Goal: Task Accomplishment & Management: Use online tool/utility

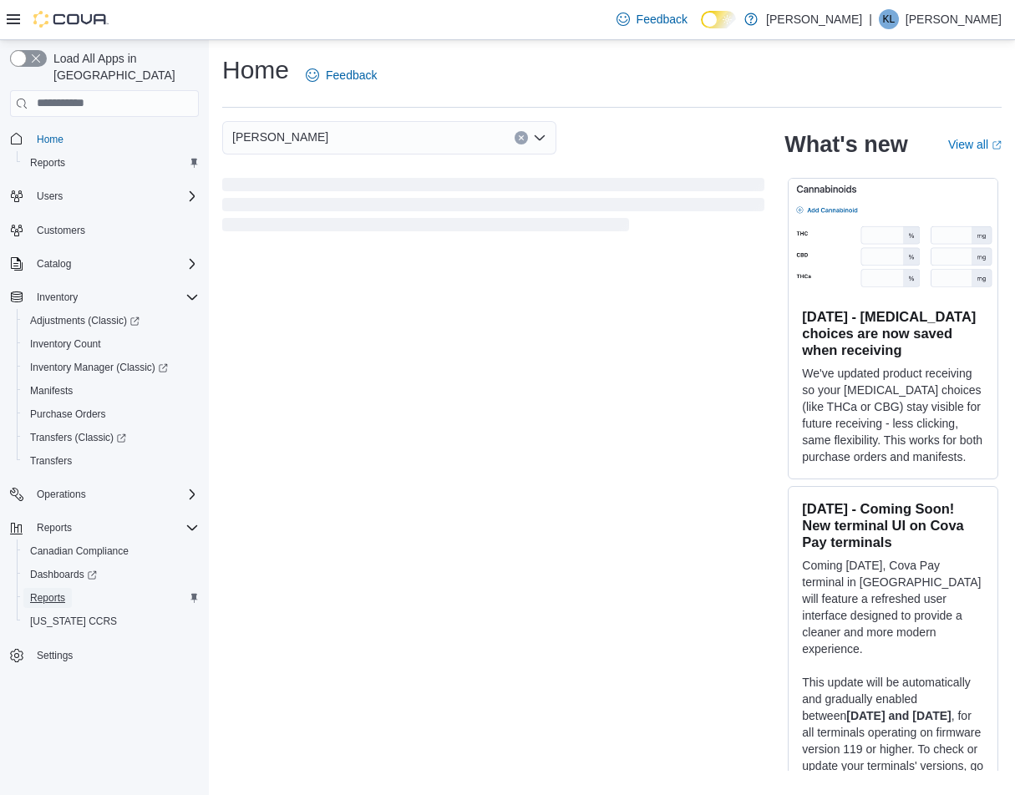
click at [51, 591] on span "Reports" at bounding box center [47, 597] width 35 height 13
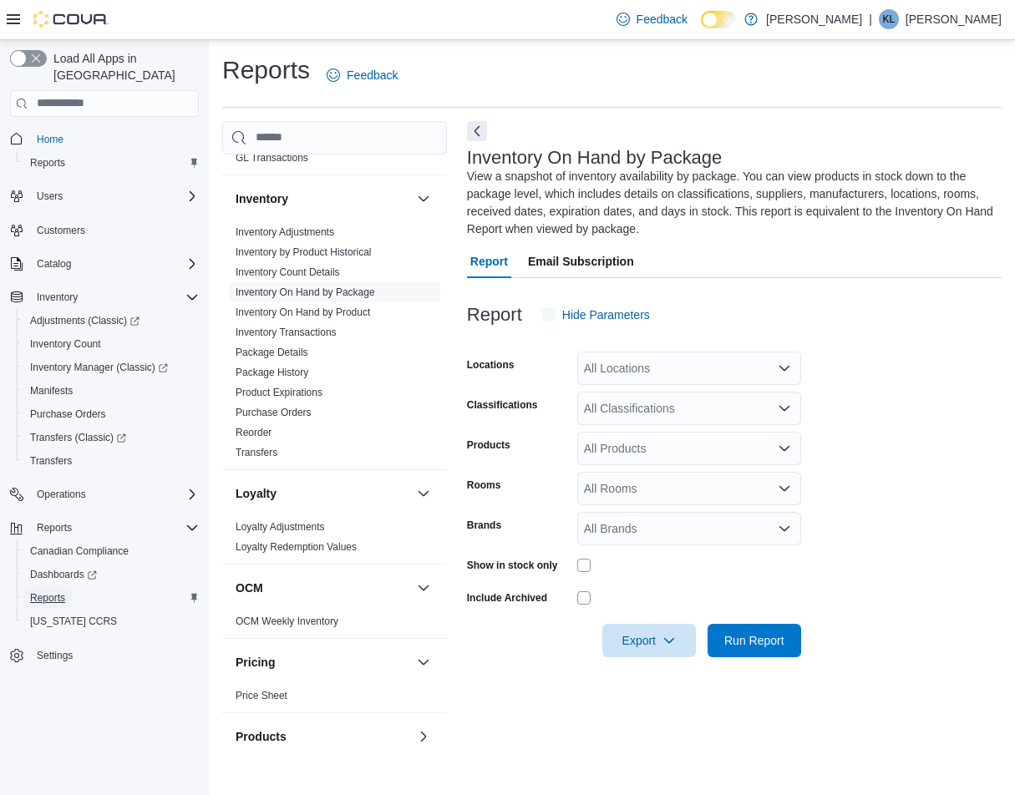
scroll to position [827, 0]
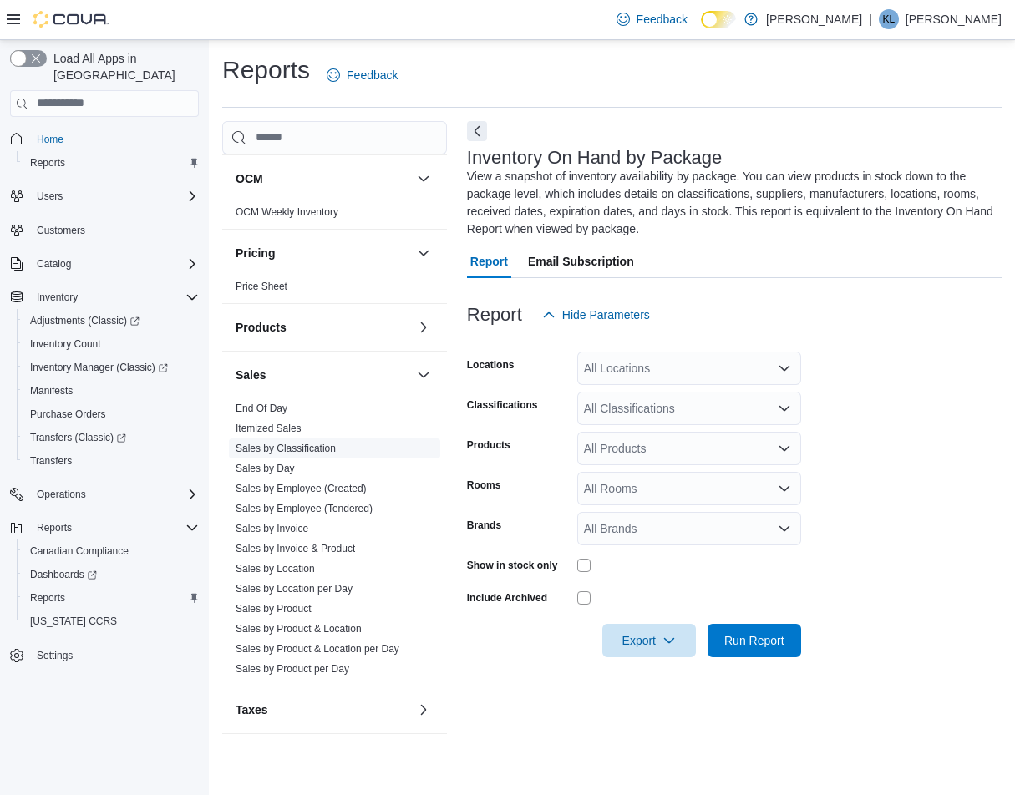
click at [303, 449] on link "Sales by Classification" at bounding box center [286, 449] width 100 height 12
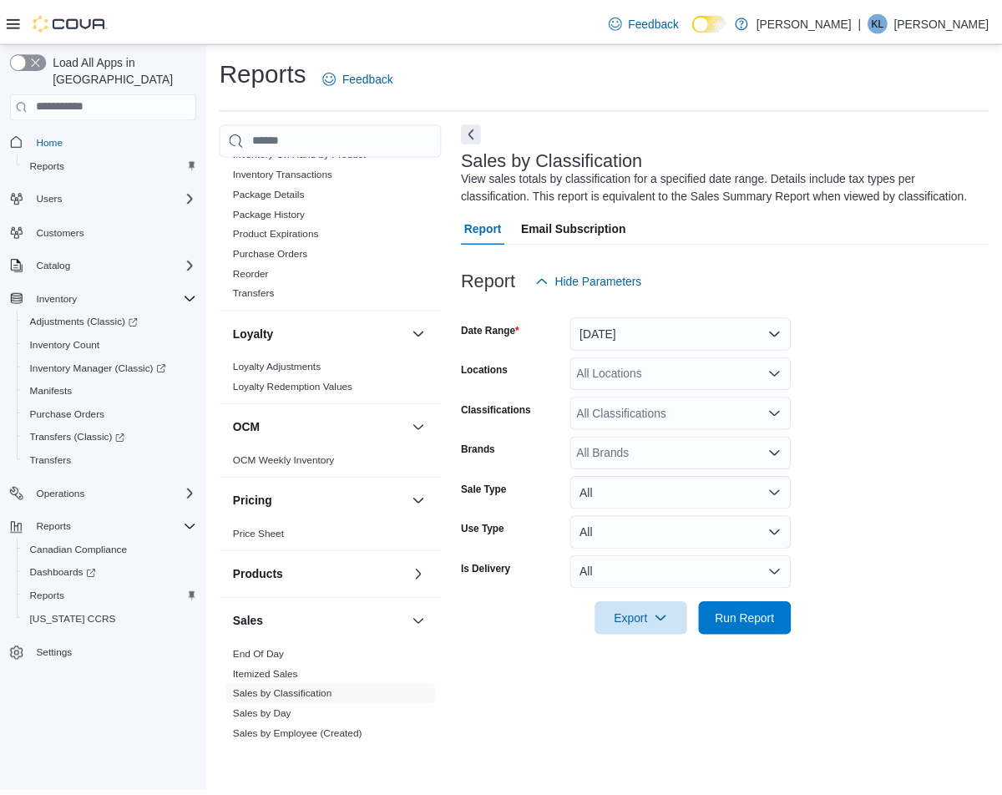
scroll to position [576, 0]
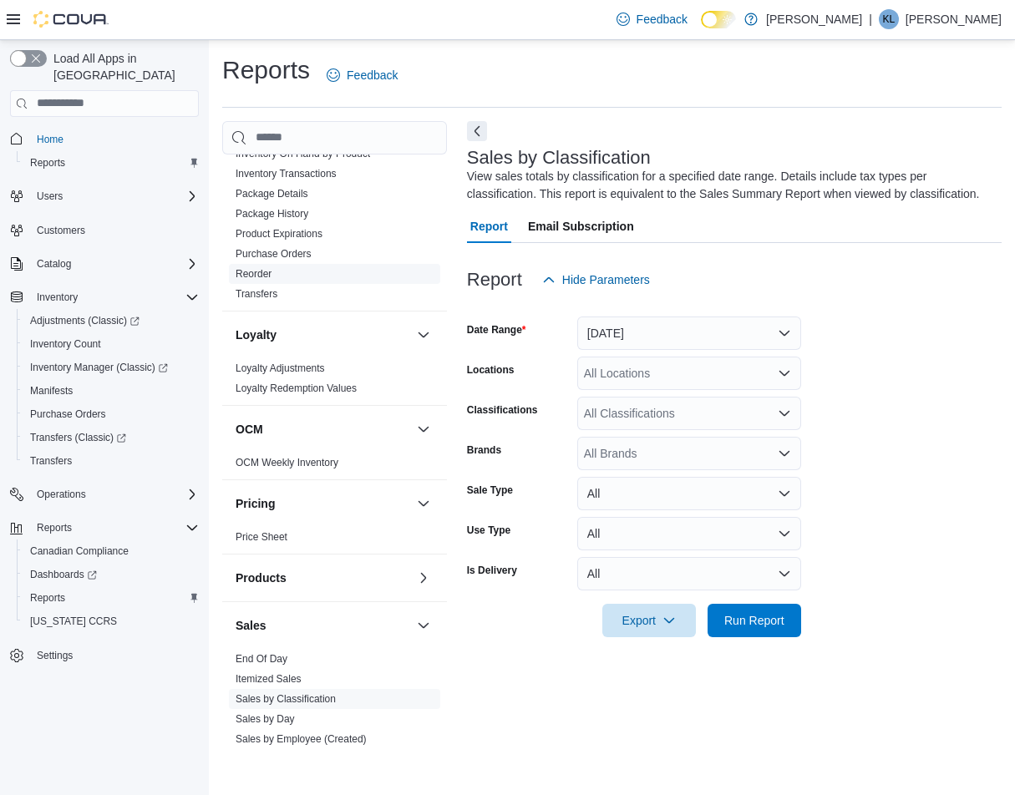
click at [268, 270] on link "Reorder" at bounding box center [254, 274] width 36 height 12
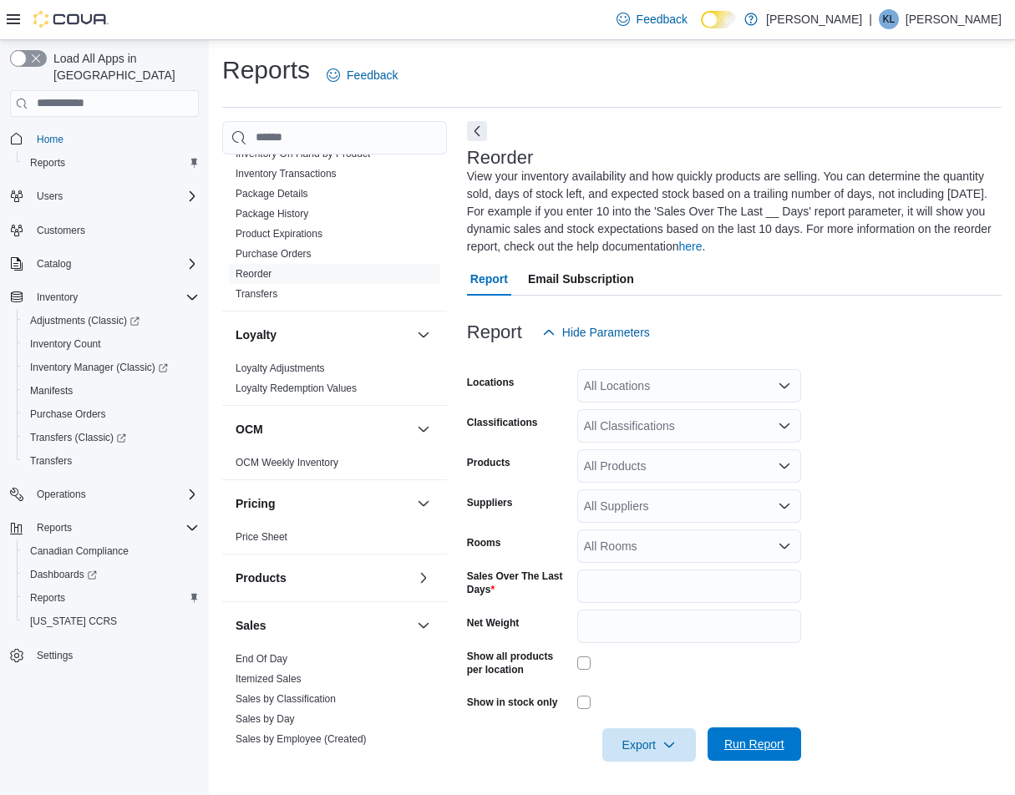
click at [769, 741] on span "Run Report" at bounding box center [754, 744] width 60 height 17
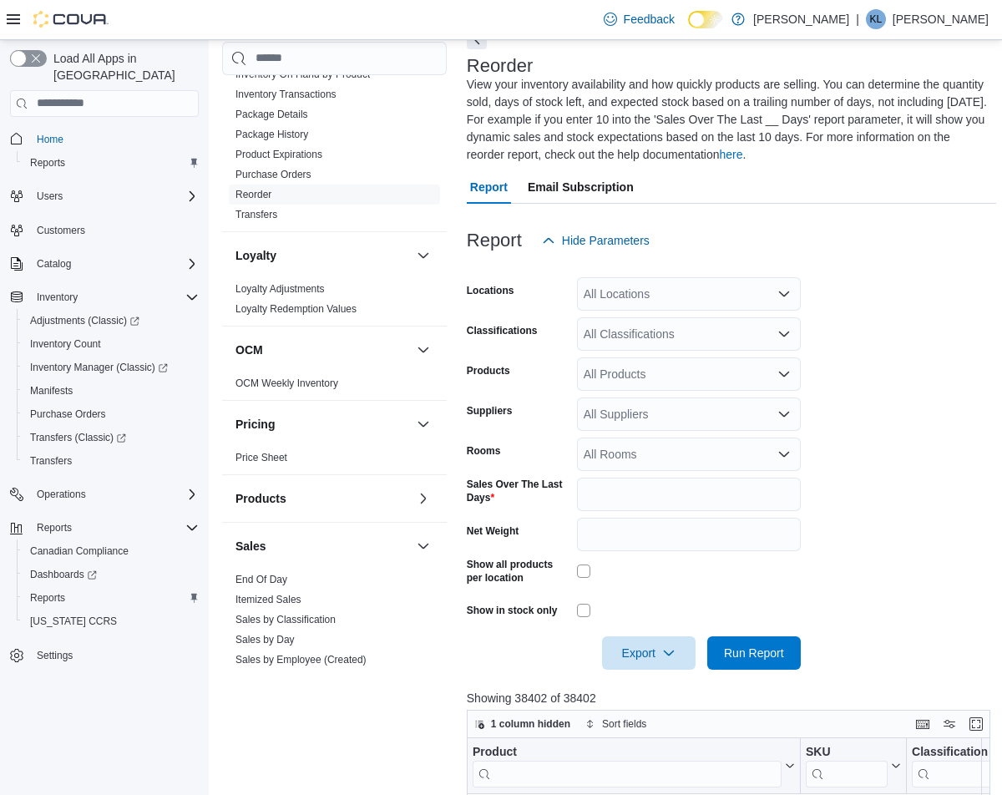
scroll to position [251, 0]
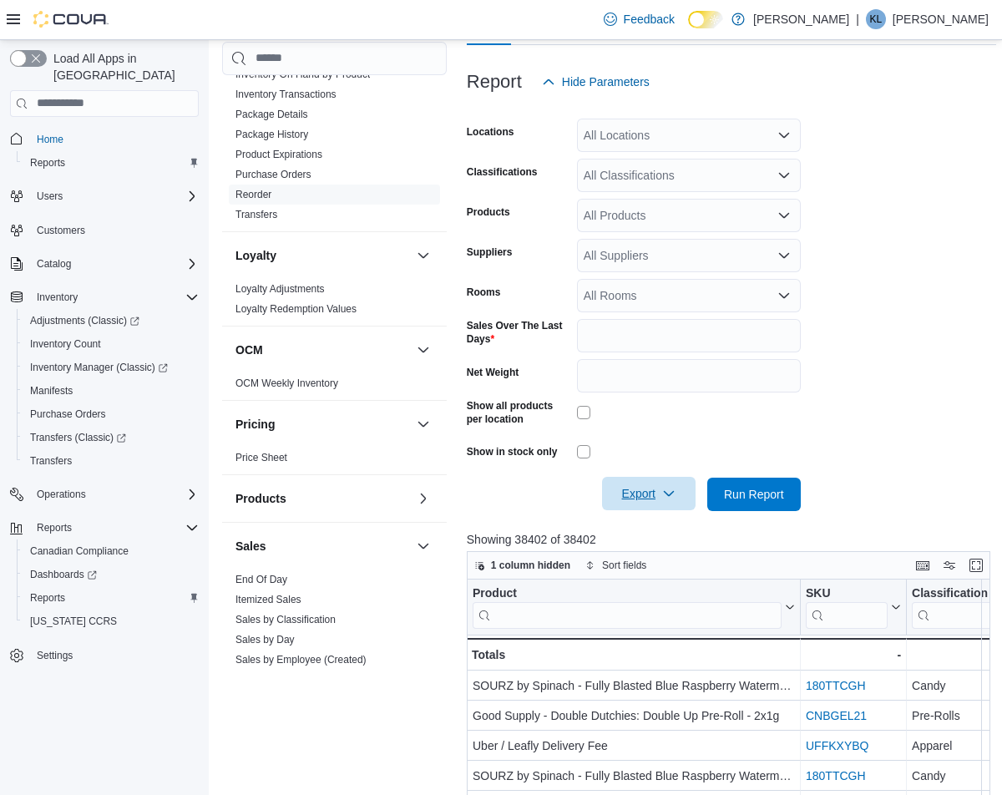
click at [648, 485] on span "Export" at bounding box center [649, 493] width 74 height 33
click at [675, 525] on span "Export to Excel" at bounding box center [651, 527] width 75 height 13
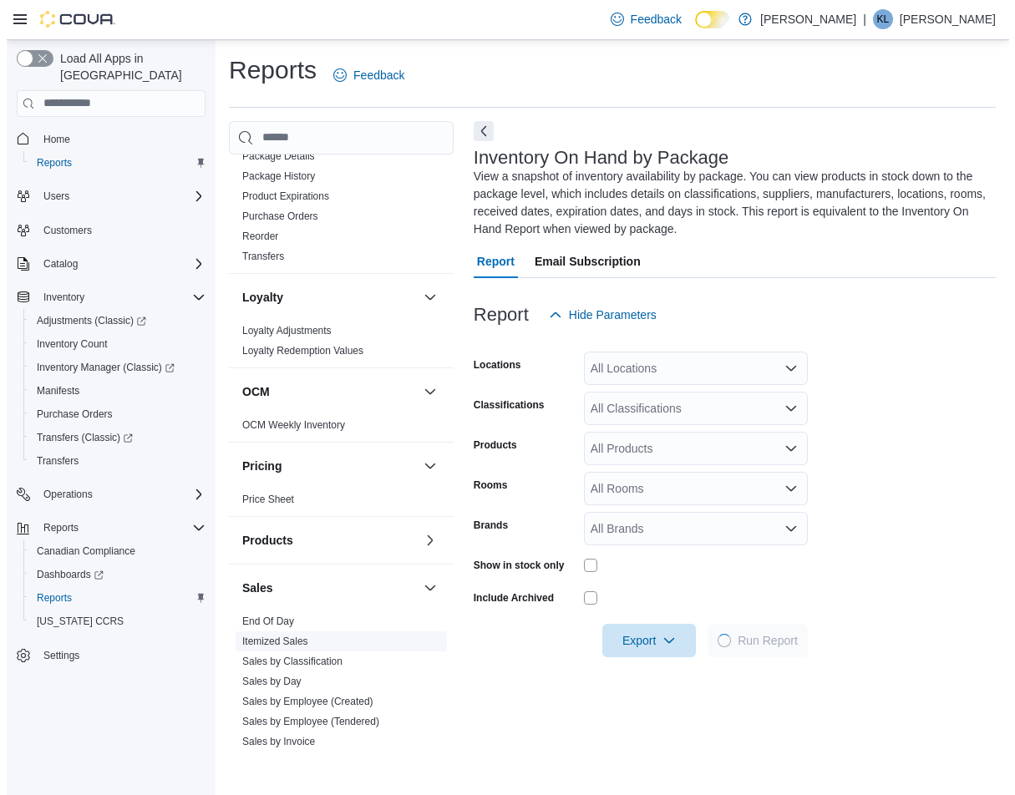
scroll to position [827, 0]
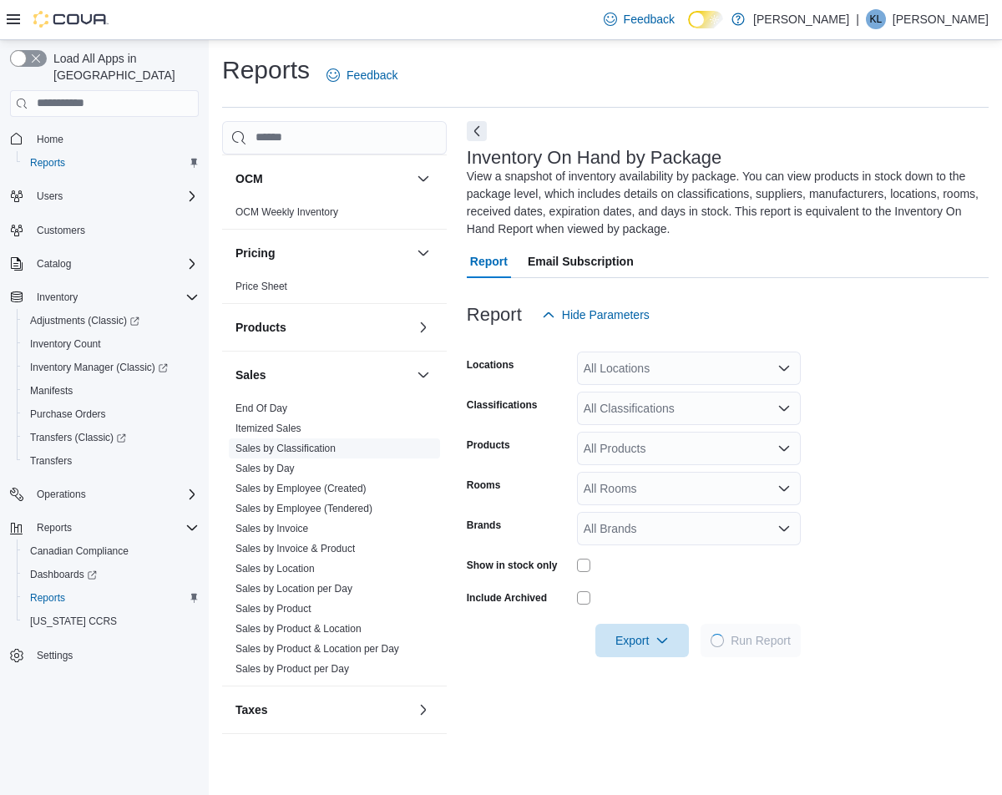
click at [324, 446] on link "Sales by Classification" at bounding box center [286, 449] width 100 height 12
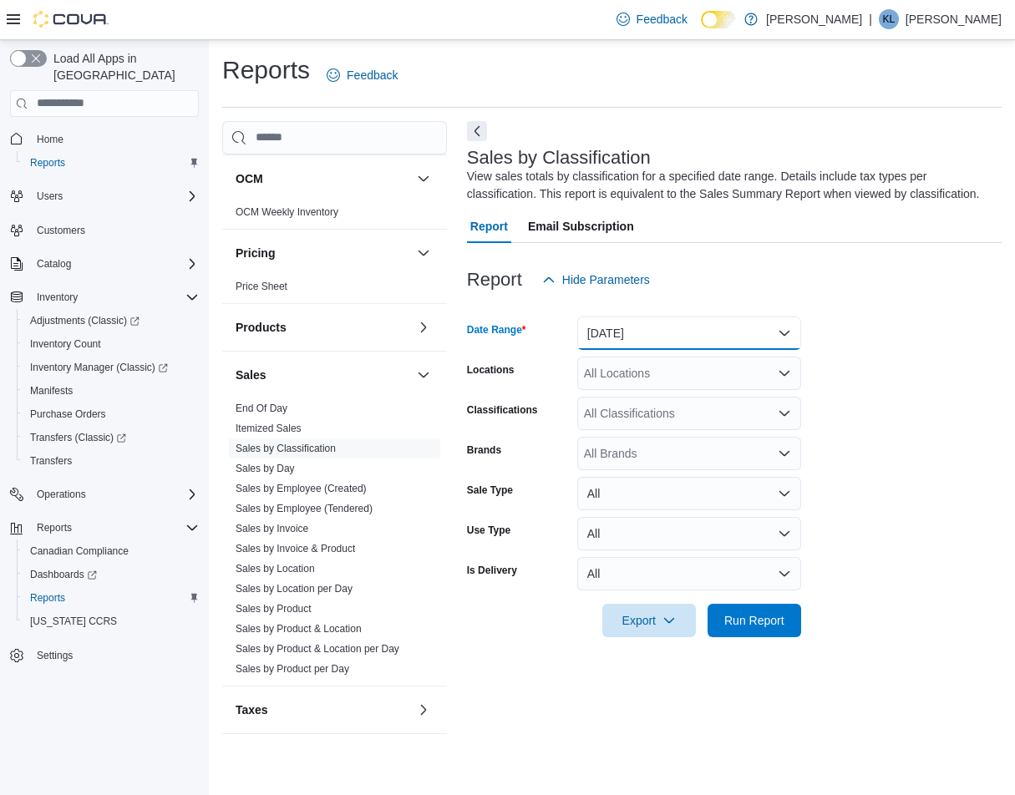
click at [650, 336] on button "[DATE]" at bounding box center [689, 333] width 224 height 33
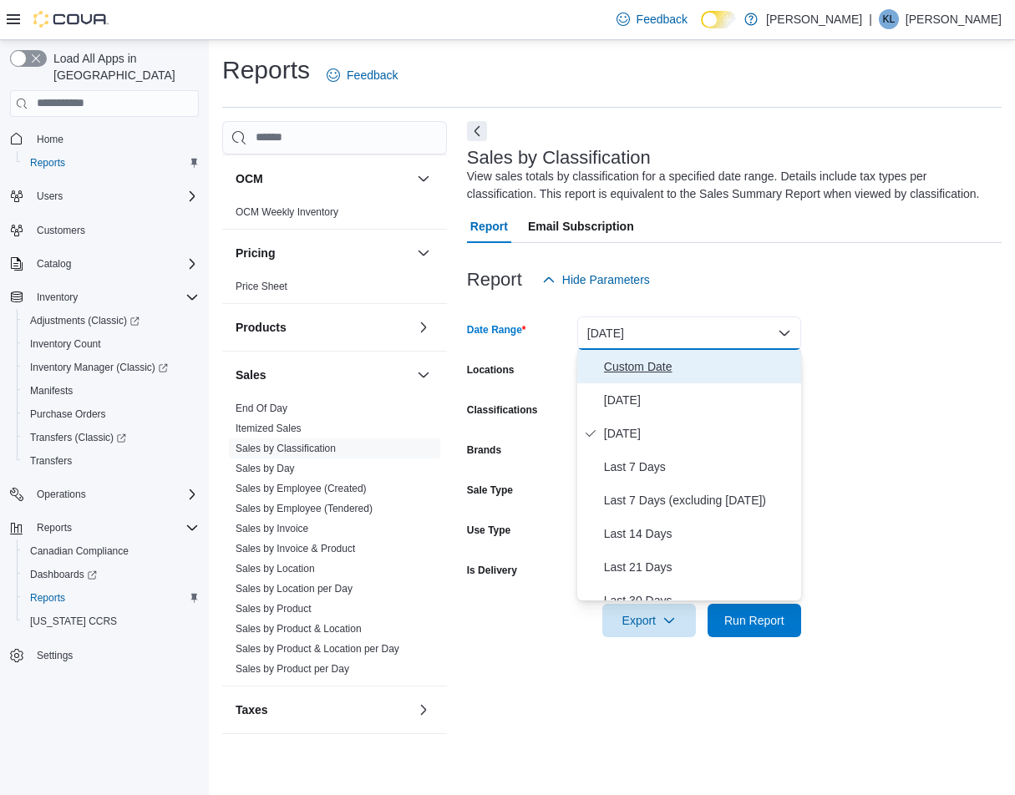
click at [635, 368] on span "Custom Date" at bounding box center [699, 367] width 190 height 20
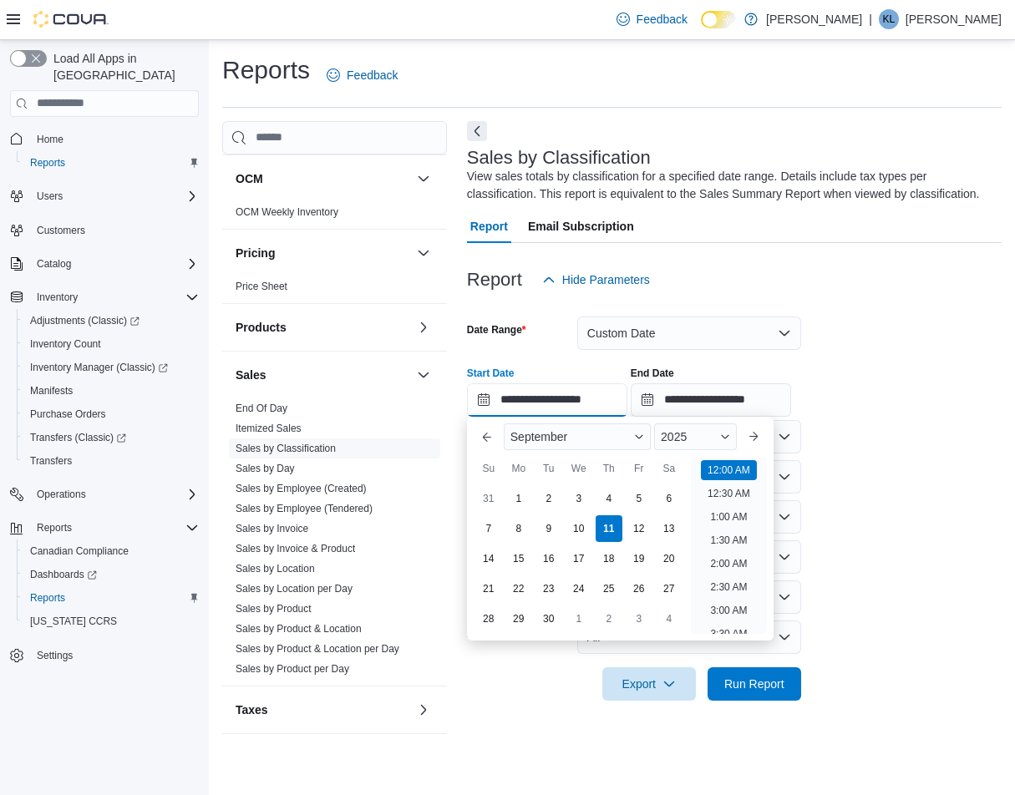
click at [576, 398] on input "**********" at bounding box center [547, 399] width 160 height 33
drag, startPoint x: 611, startPoint y: 505, endPoint x: 690, endPoint y: 483, distance: 82.5
click at [611, 505] on div "4" at bounding box center [609, 498] width 27 height 27
type input "**********"
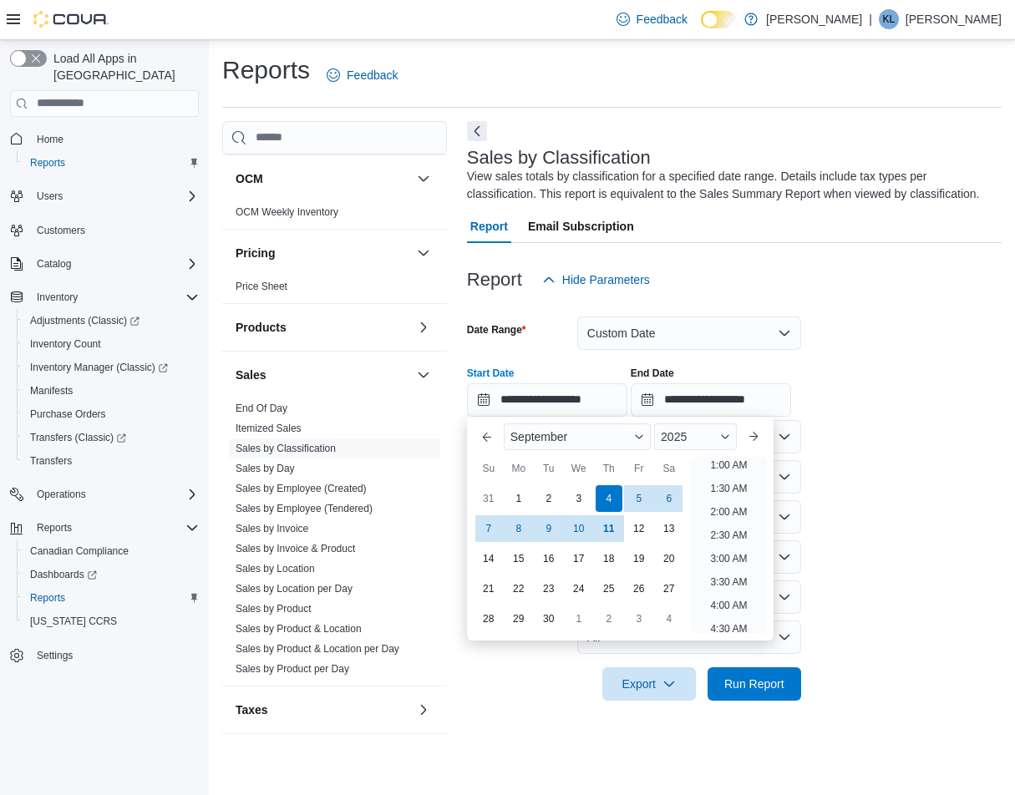
scroll to position [3, 0]
click at [894, 409] on div "**********" at bounding box center [734, 384] width 535 height 63
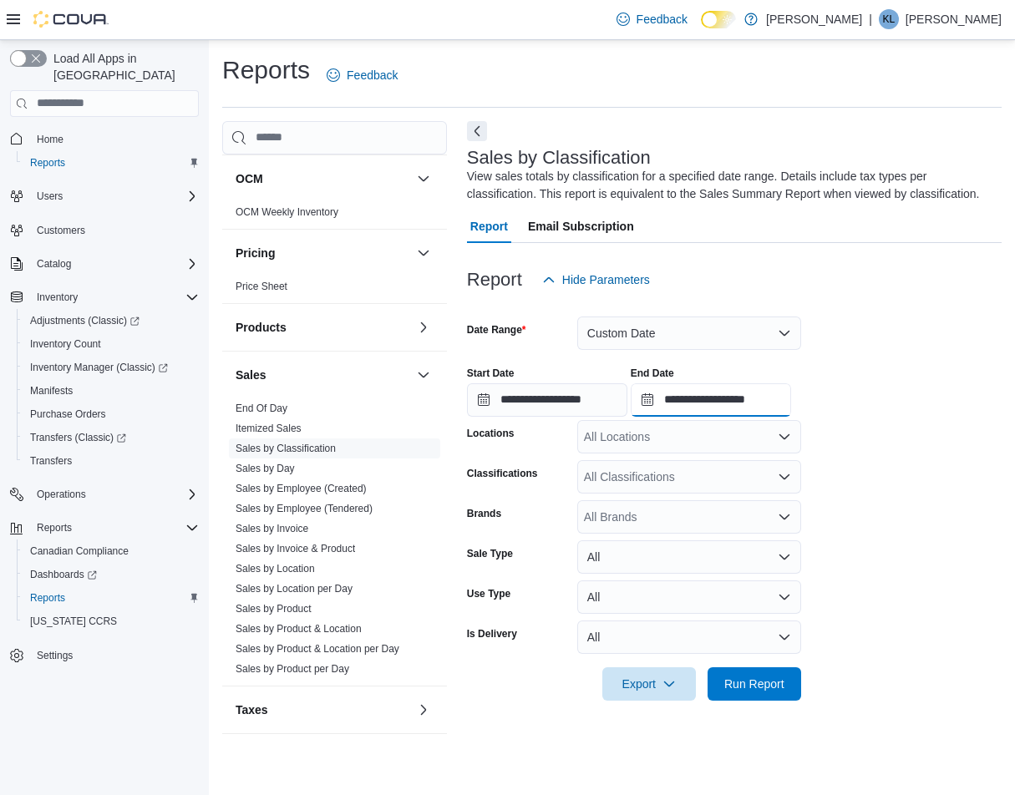
click at [791, 401] on input "**********" at bounding box center [711, 399] width 160 height 33
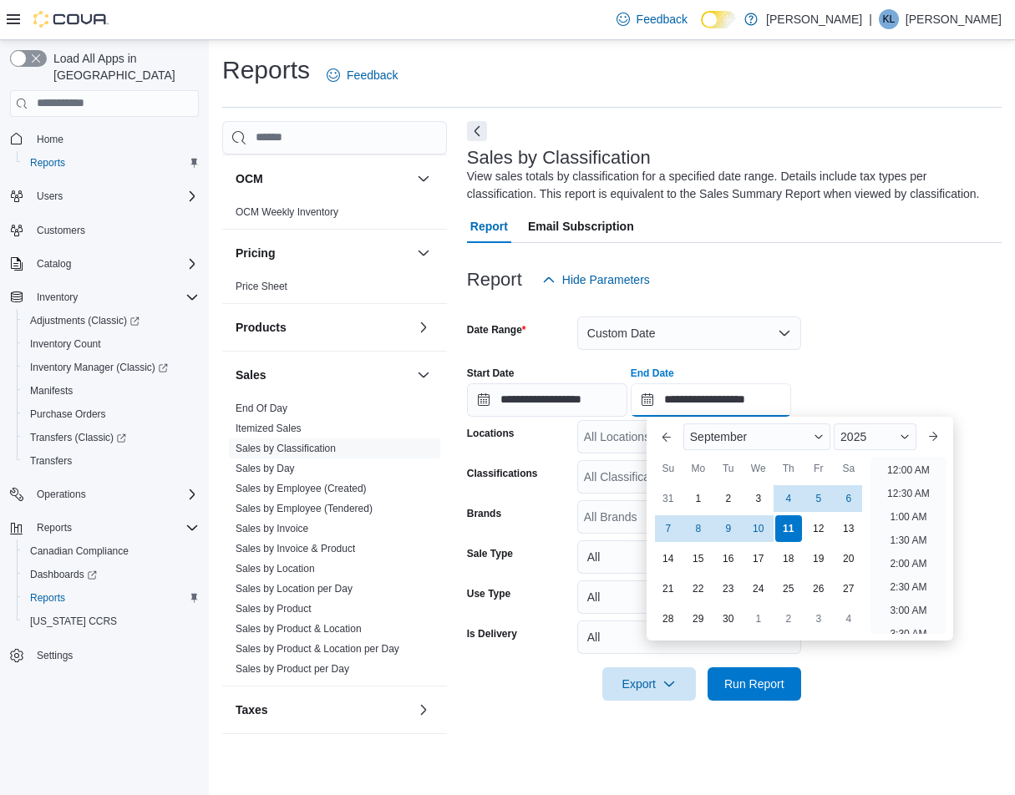
scroll to position [949, 0]
click at [764, 532] on div "10" at bounding box center [758, 528] width 29 height 29
type input "**********"
drag, startPoint x: 878, startPoint y: 365, endPoint x: 795, endPoint y: 539, distance: 192.4
click at [878, 364] on div "**********" at bounding box center [734, 384] width 535 height 63
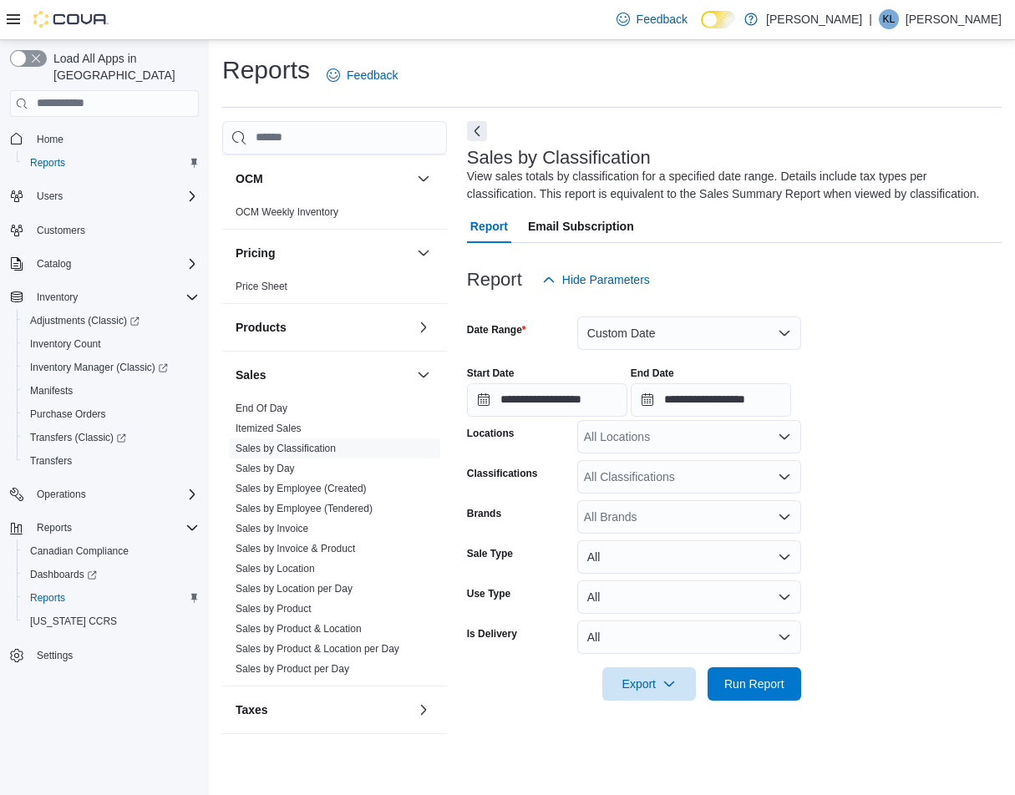
click at [688, 436] on div "All Locations" at bounding box center [689, 436] width 224 height 33
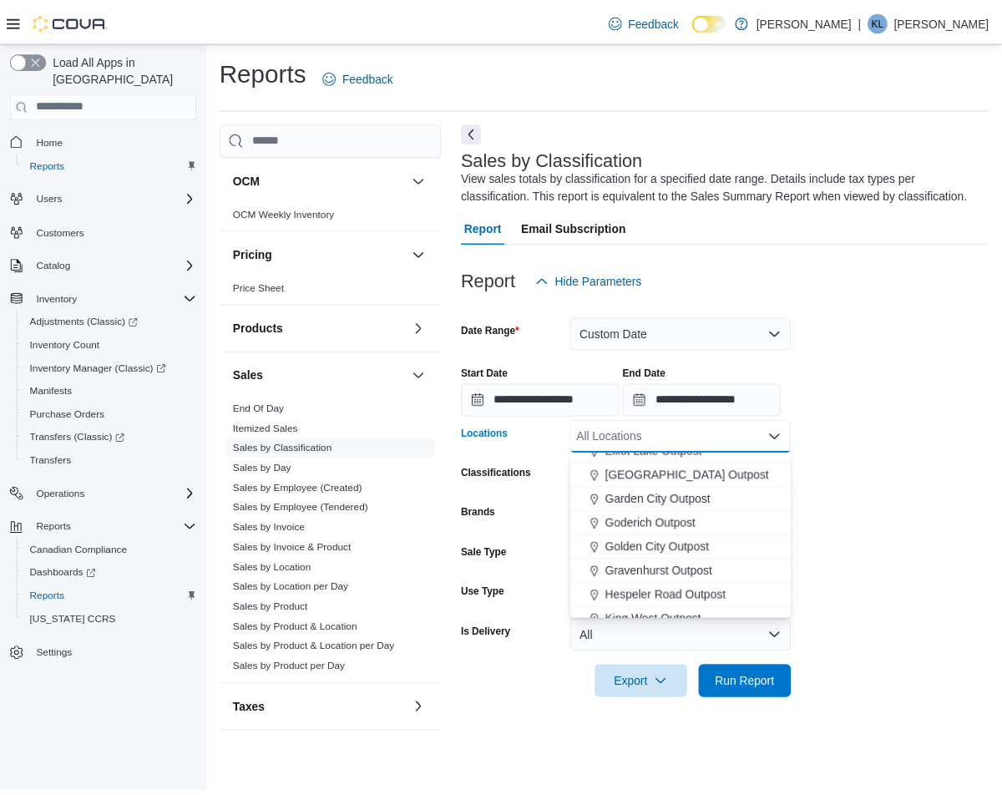
scroll to position [167, 0]
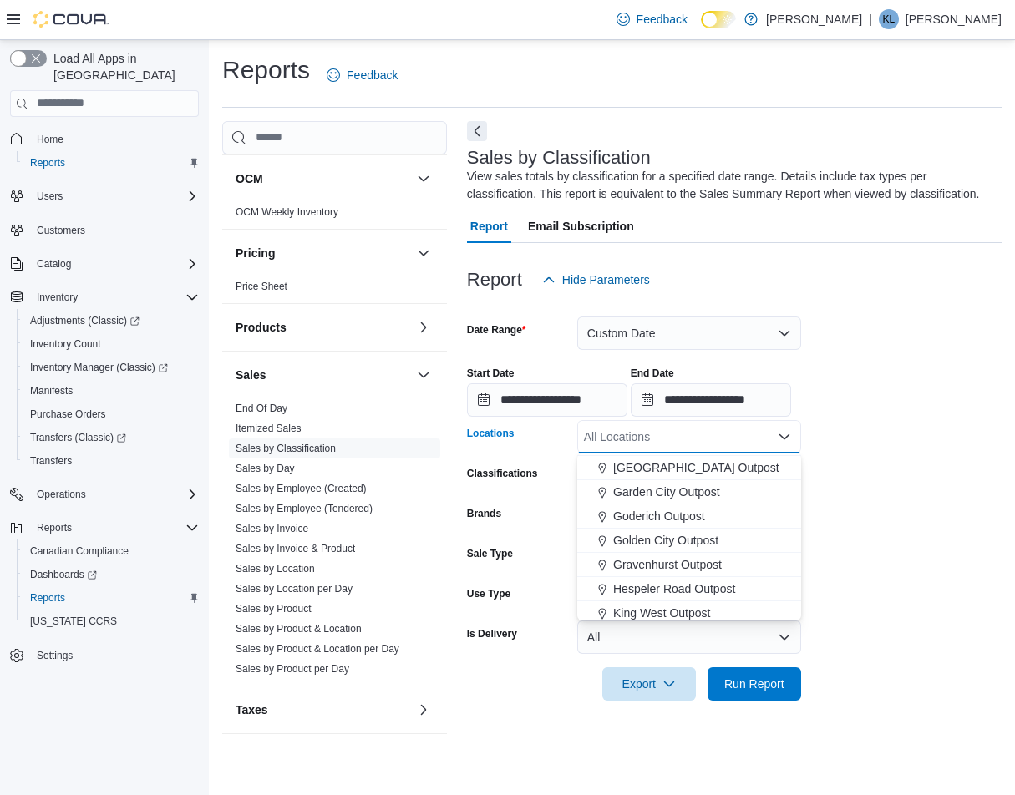
click at [679, 465] on span "[GEOGRAPHIC_DATA] Outpost" at bounding box center [696, 467] width 166 height 17
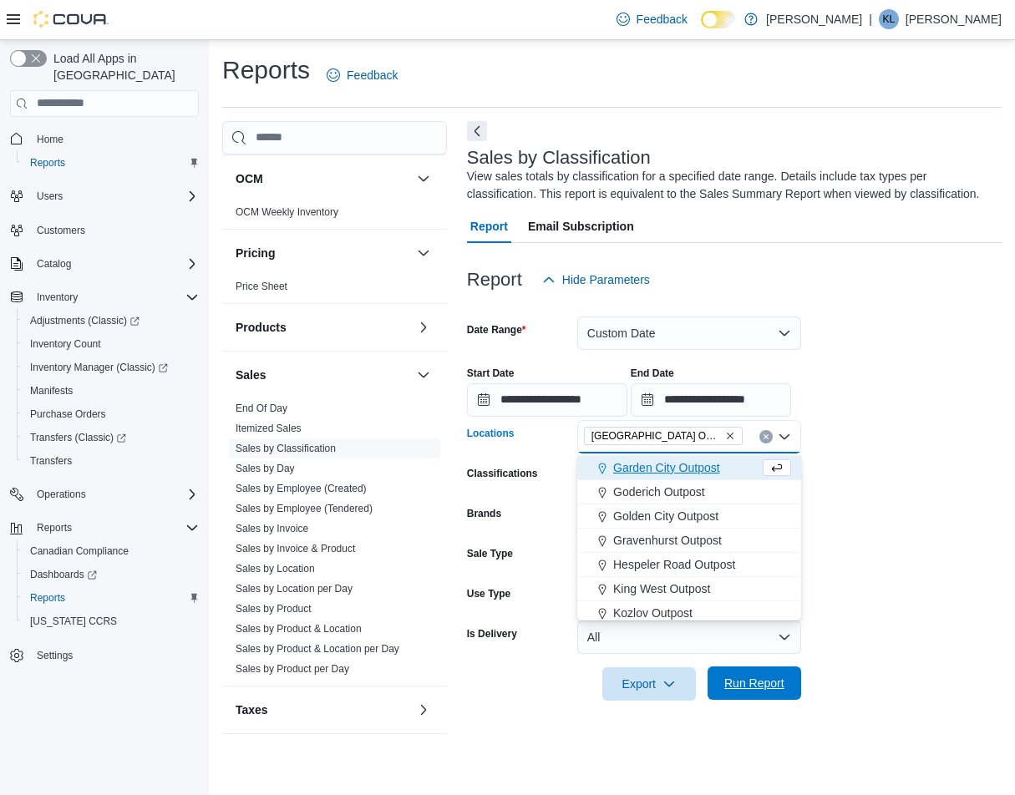
click at [763, 689] on span "Run Report" at bounding box center [754, 683] width 60 height 17
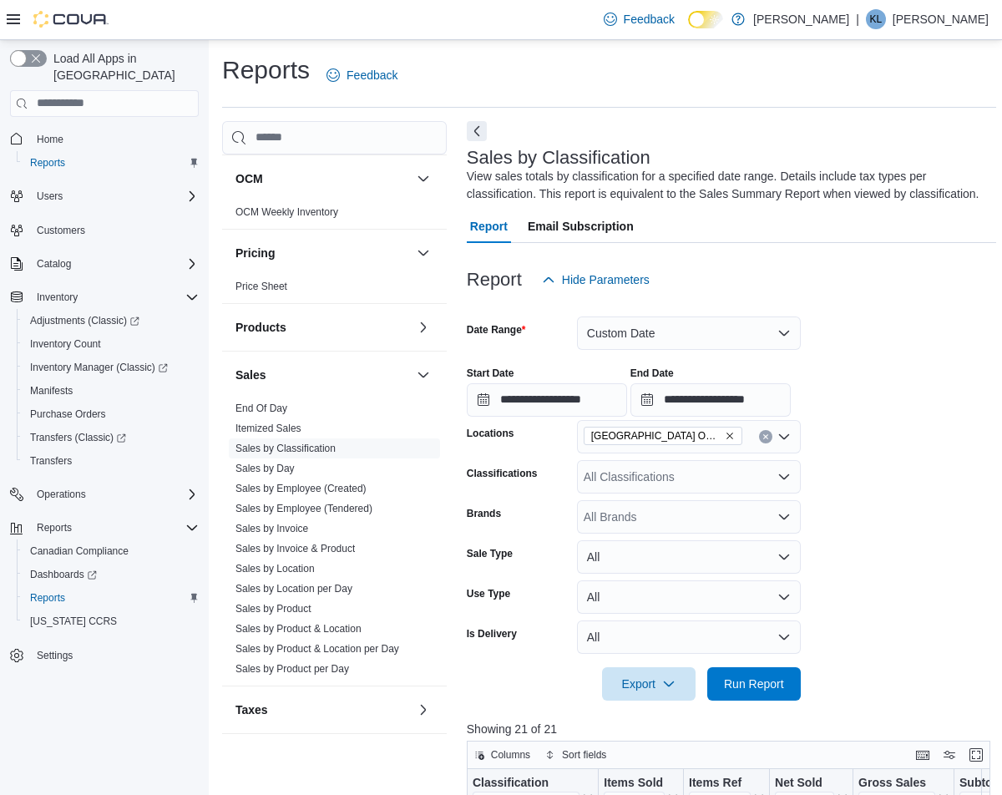
scroll to position [251, 0]
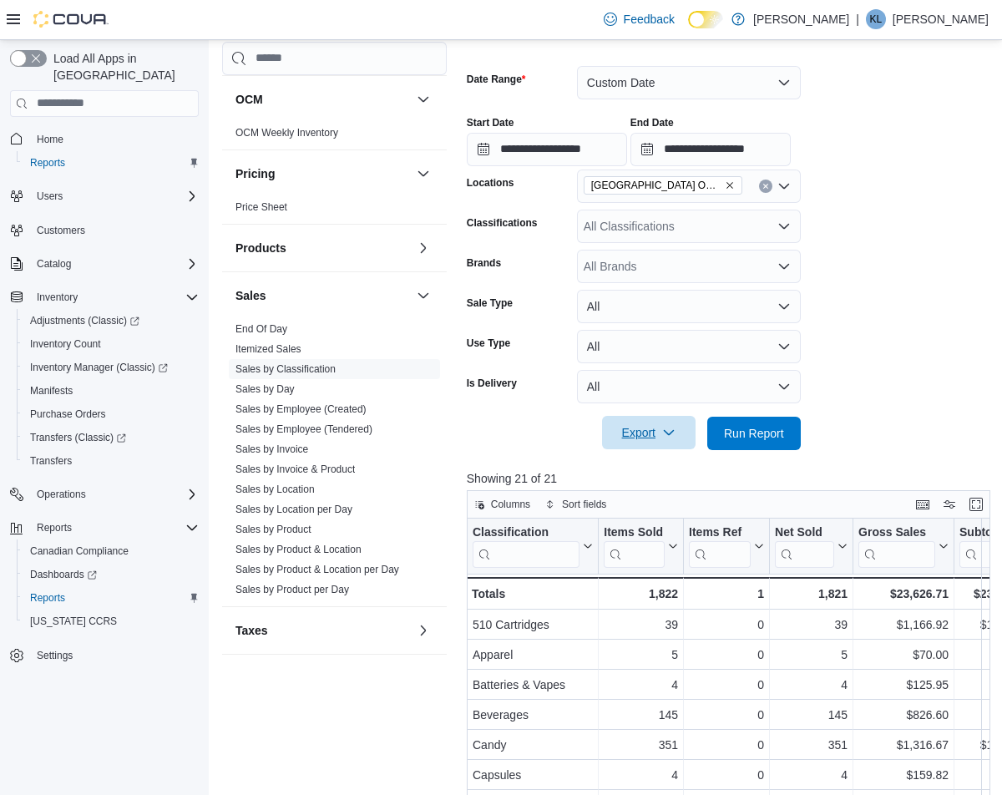
click at [640, 425] on span "Export" at bounding box center [649, 432] width 74 height 33
click at [646, 468] on span "Export to Excel" at bounding box center [651, 466] width 75 height 13
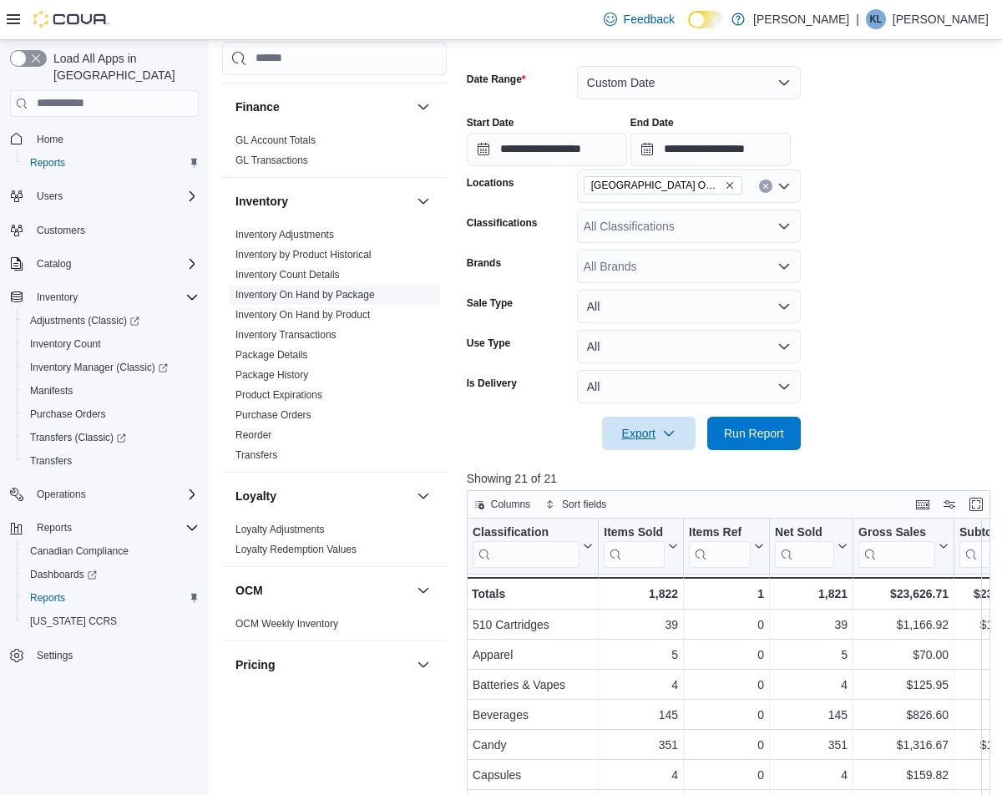
scroll to position [326, 0]
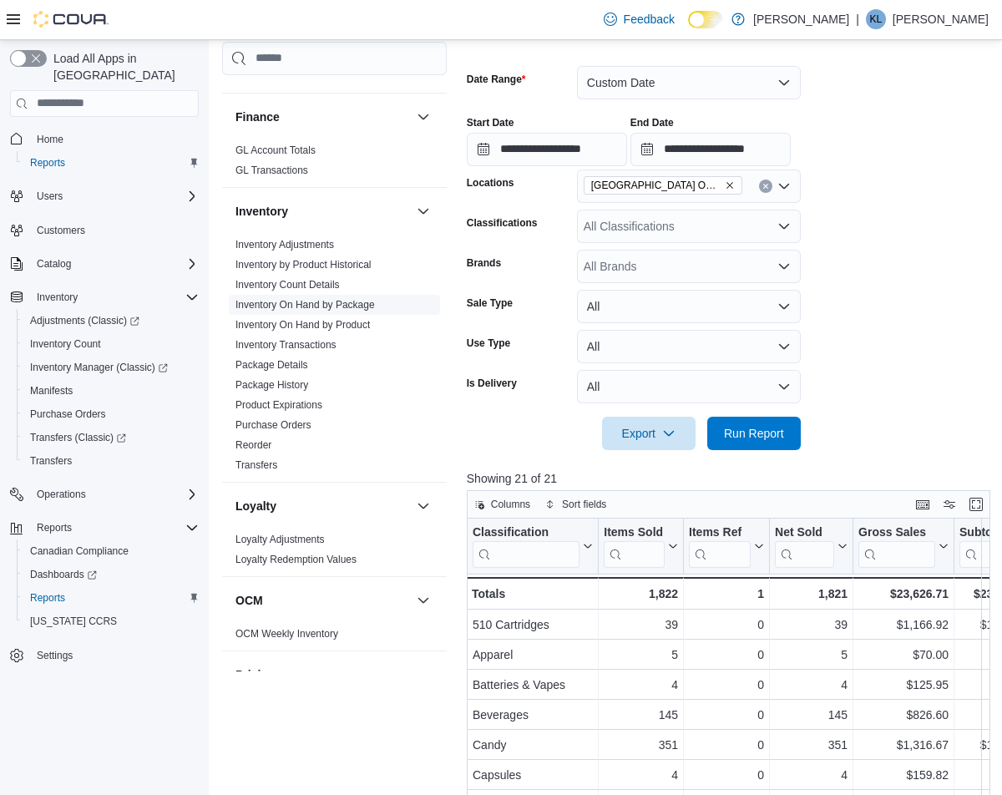
click at [340, 302] on link "Inventory On Hand by Package" at bounding box center [306, 305] width 140 height 12
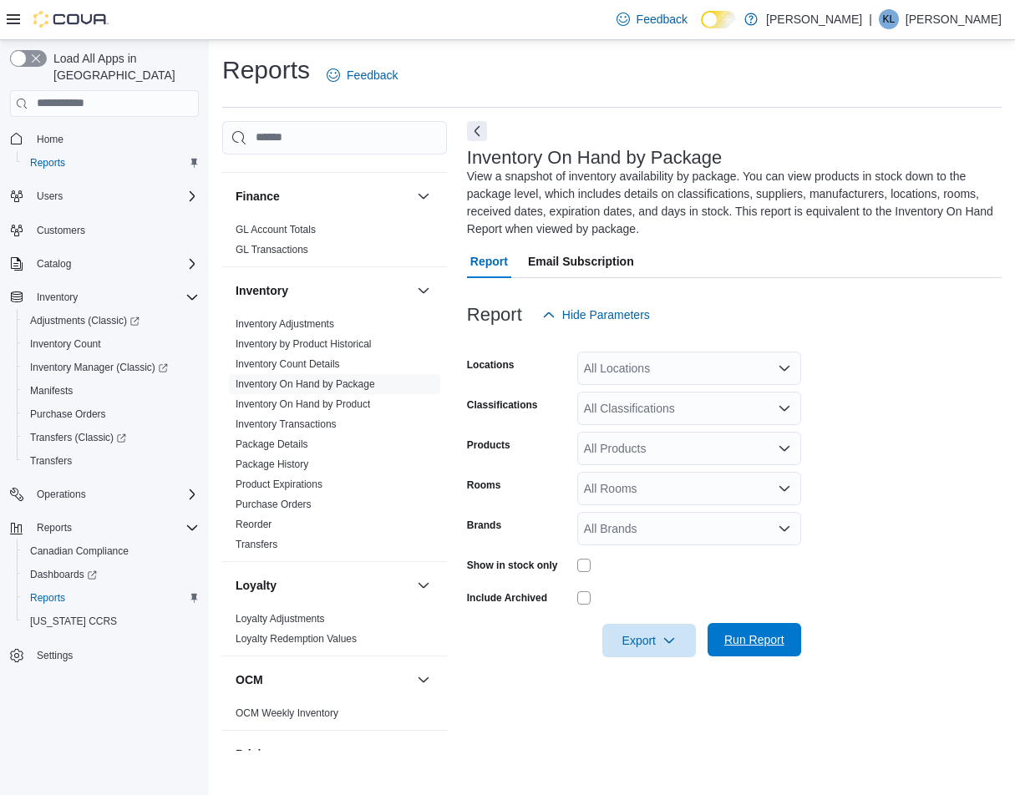
click at [760, 637] on span "Run Report" at bounding box center [754, 640] width 60 height 17
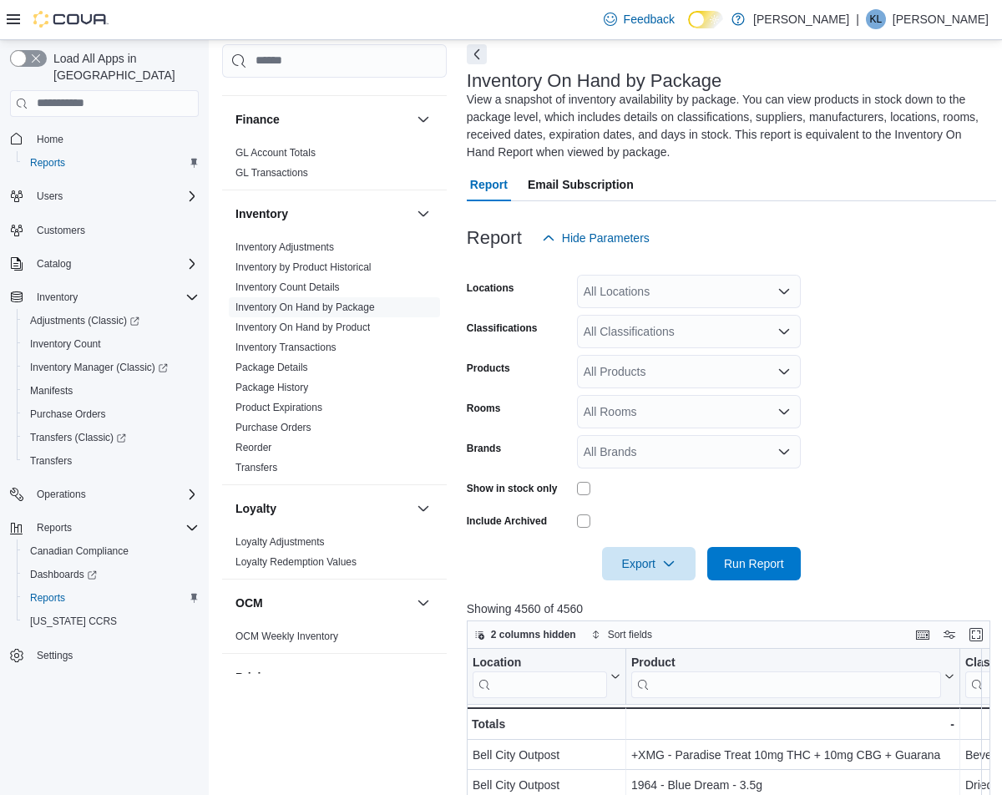
scroll to position [251, 0]
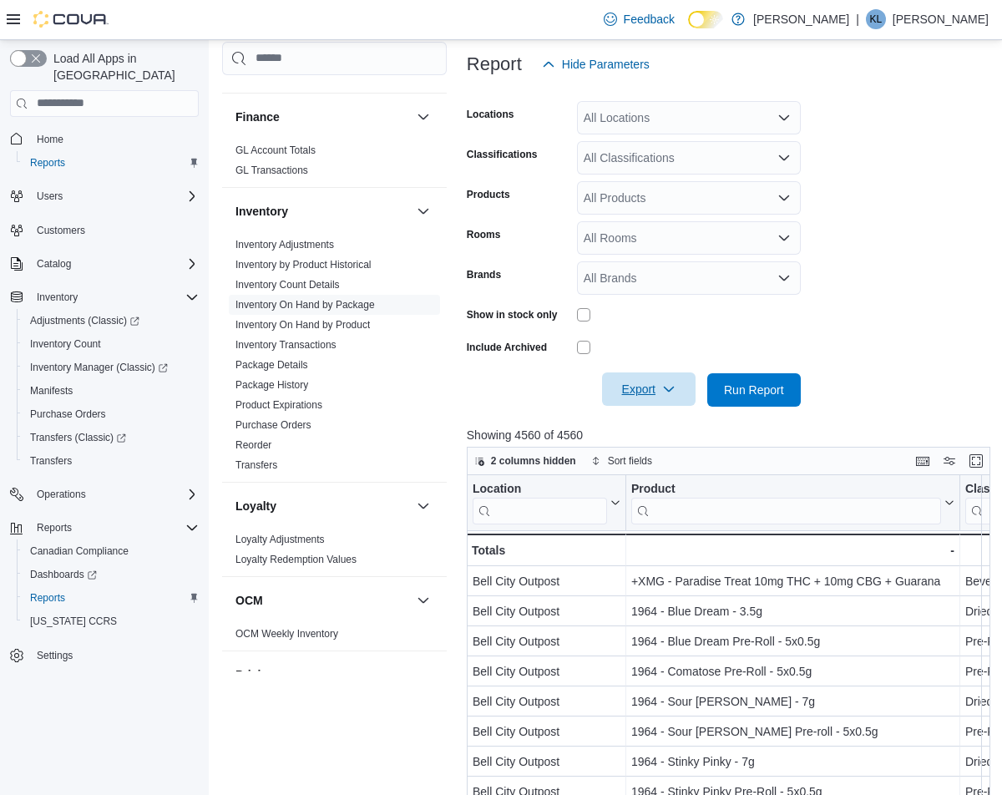
click at [658, 389] on span "Export" at bounding box center [649, 389] width 74 height 33
click at [657, 417] on span "Export to Excel" at bounding box center [651, 423] width 75 height 13
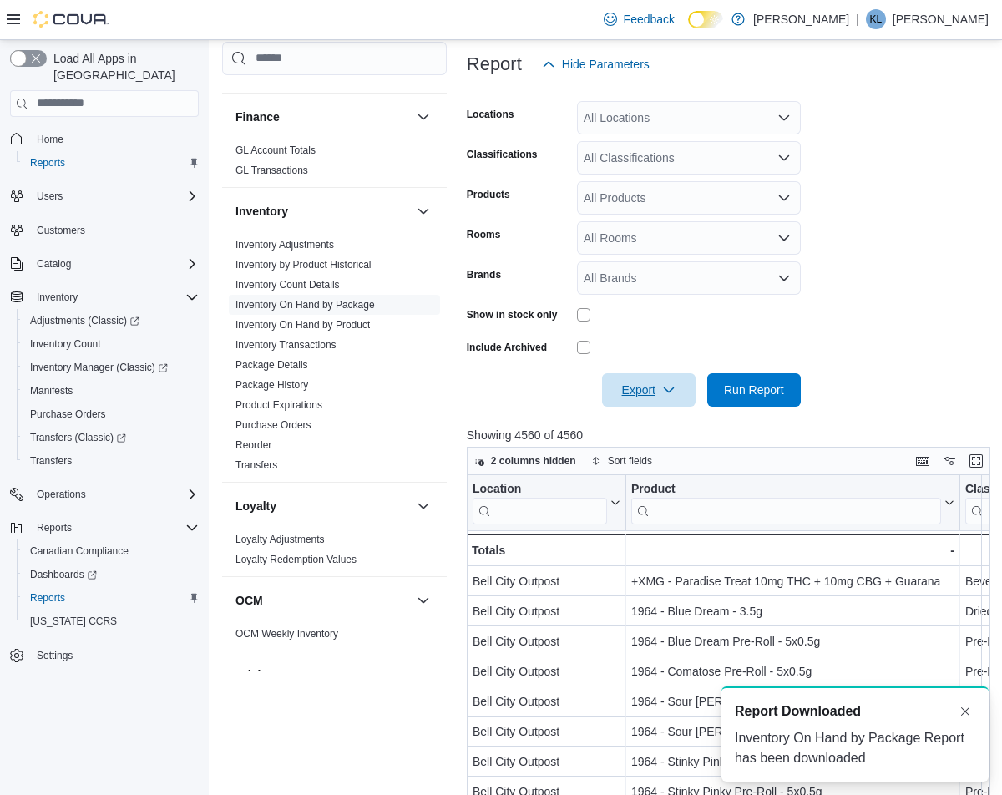
scroll to position [0, 0]
